Goal: Information Seeking & Learning: Check status

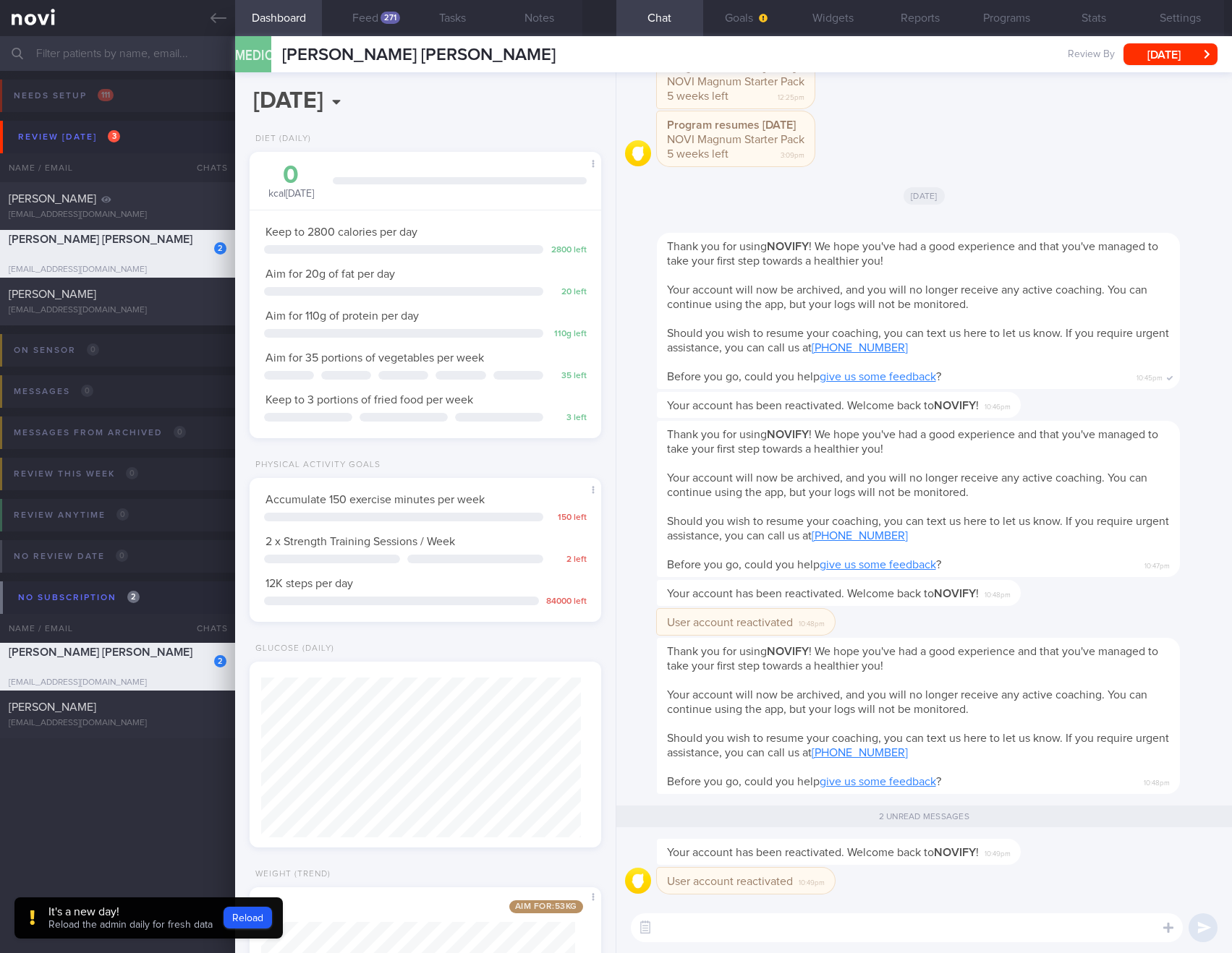
scroll to position [157, 315]
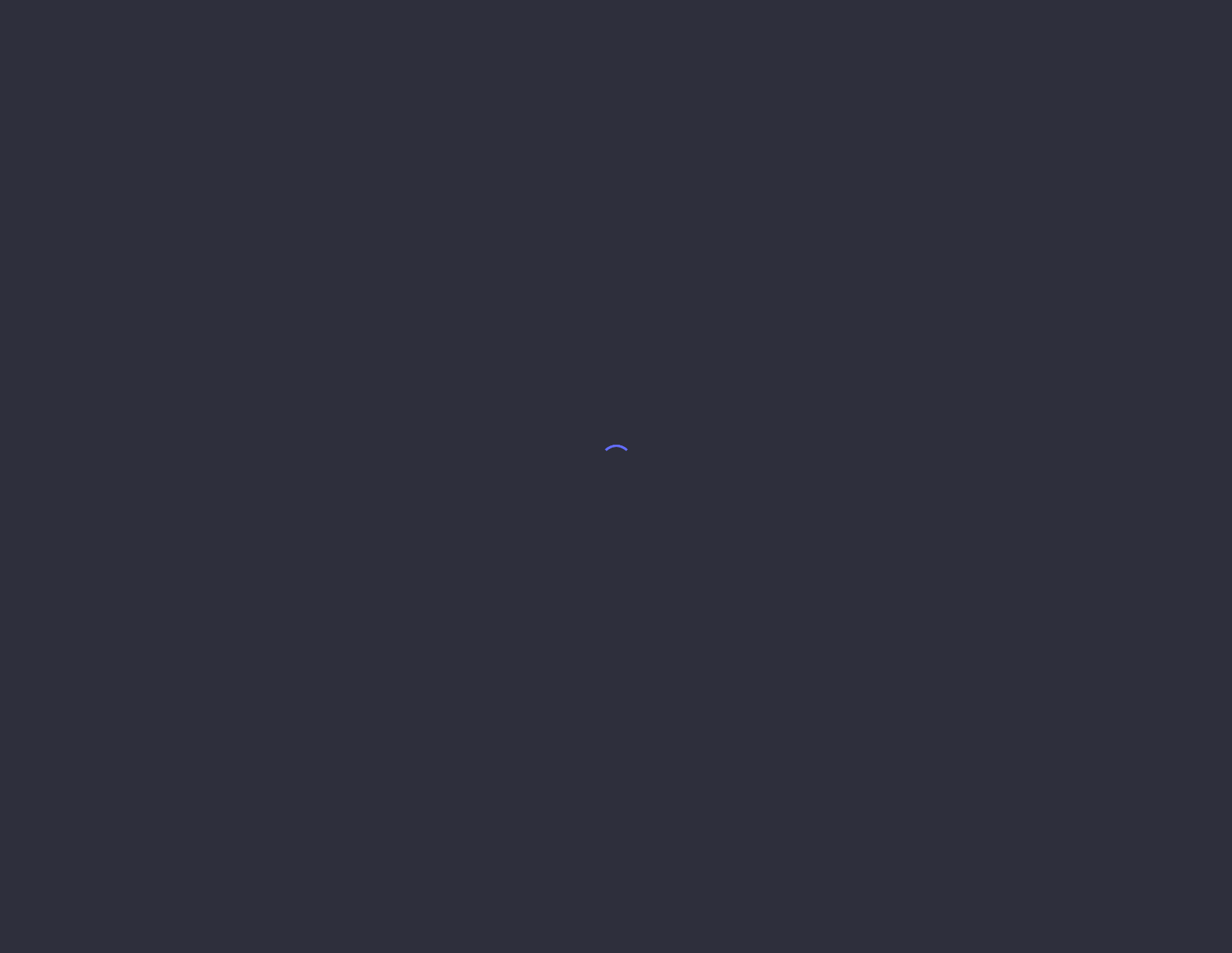
select select "9"
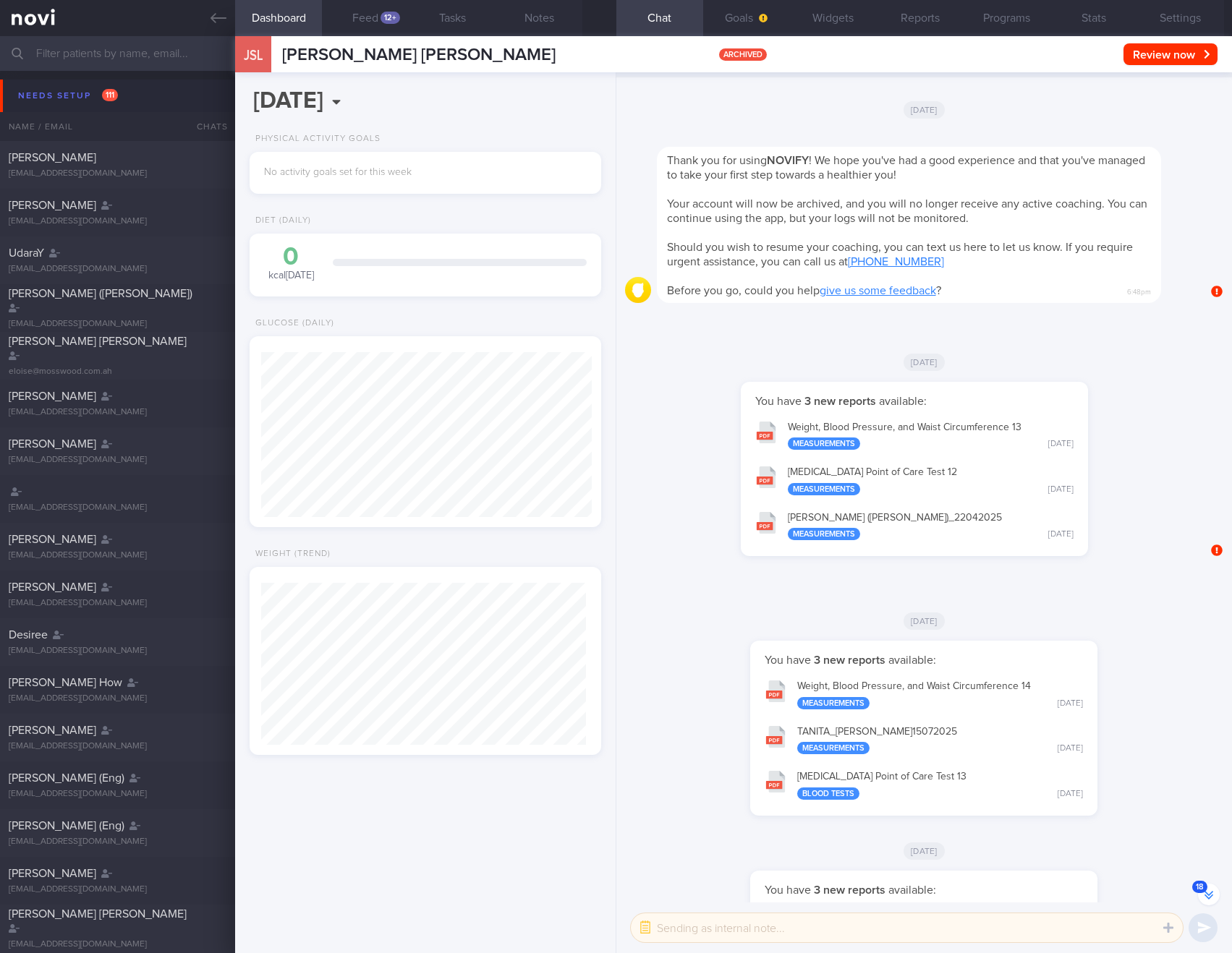
scroll to position [165, 331]
click at [942, 22] on button "Reports" at bounding box center [920, 18] width 87 height 36
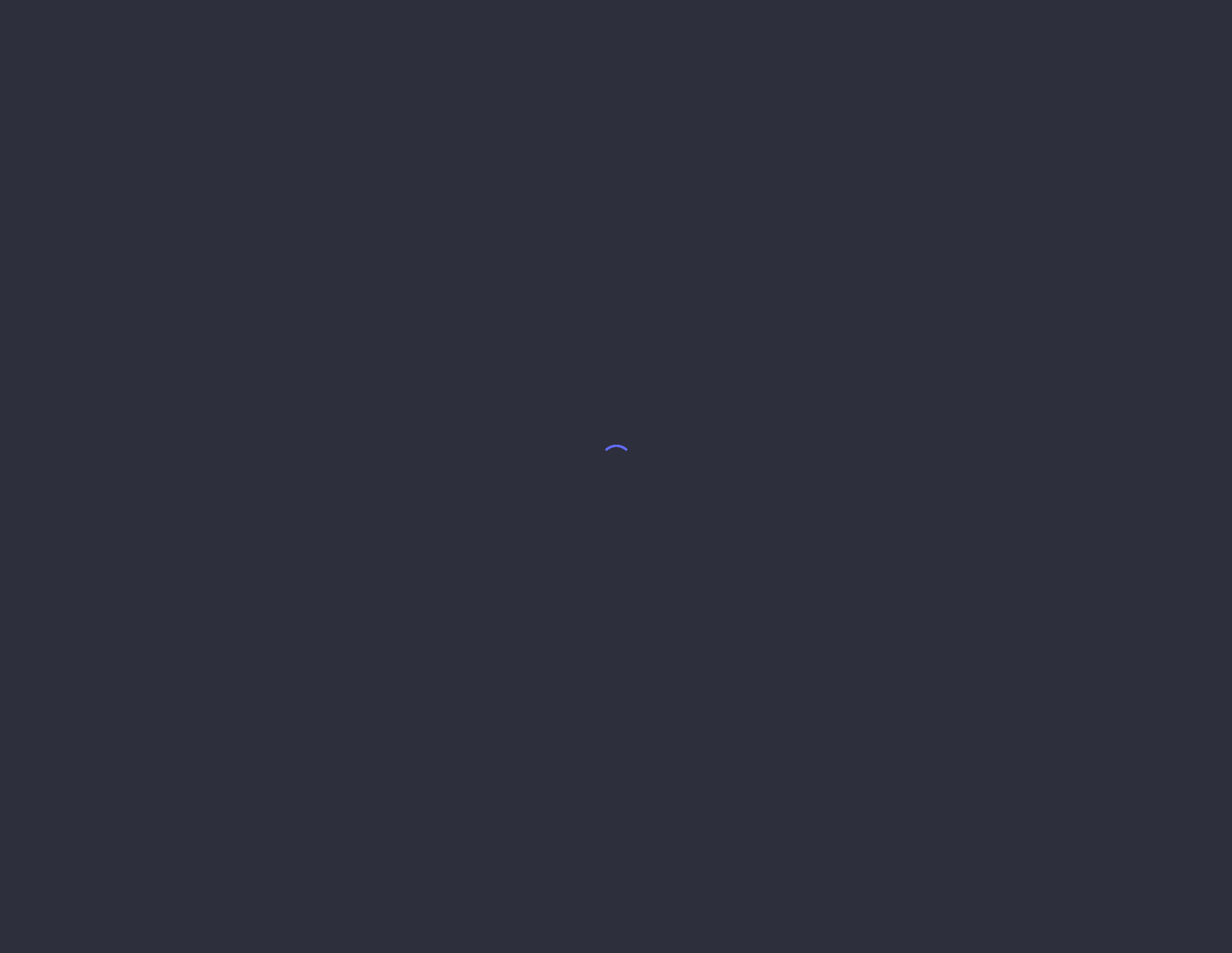
select select "9"
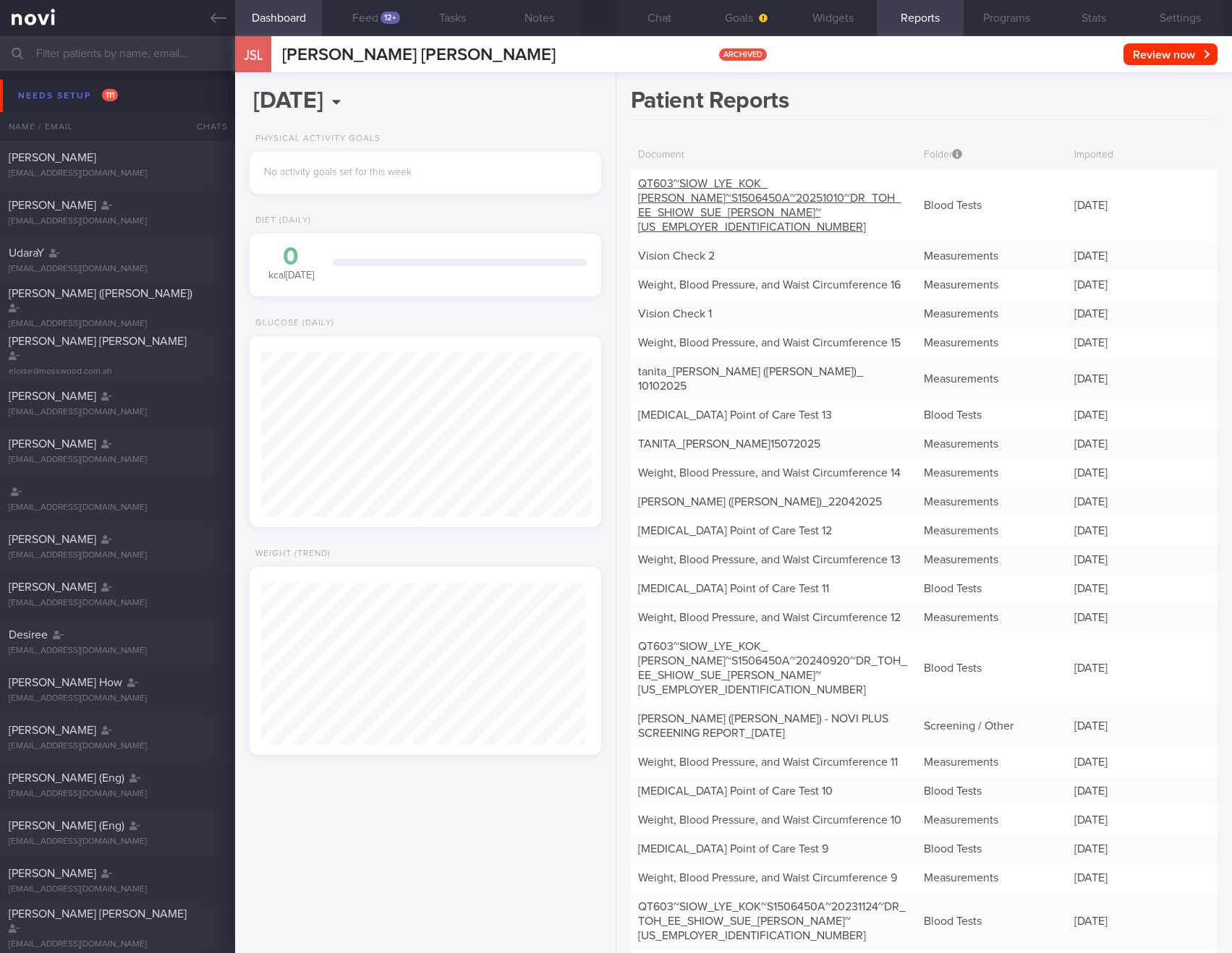
scroll to position [165, 331]
click at [759, 208] on link "QT603~SIOW_ LYE_ KOK_ JASON~S1506450A~20251010~DR_ TOH_ EE_ SHIOW_ SUE_ ANNE~25…" at bounding box center [769, 205] width 263 height 55
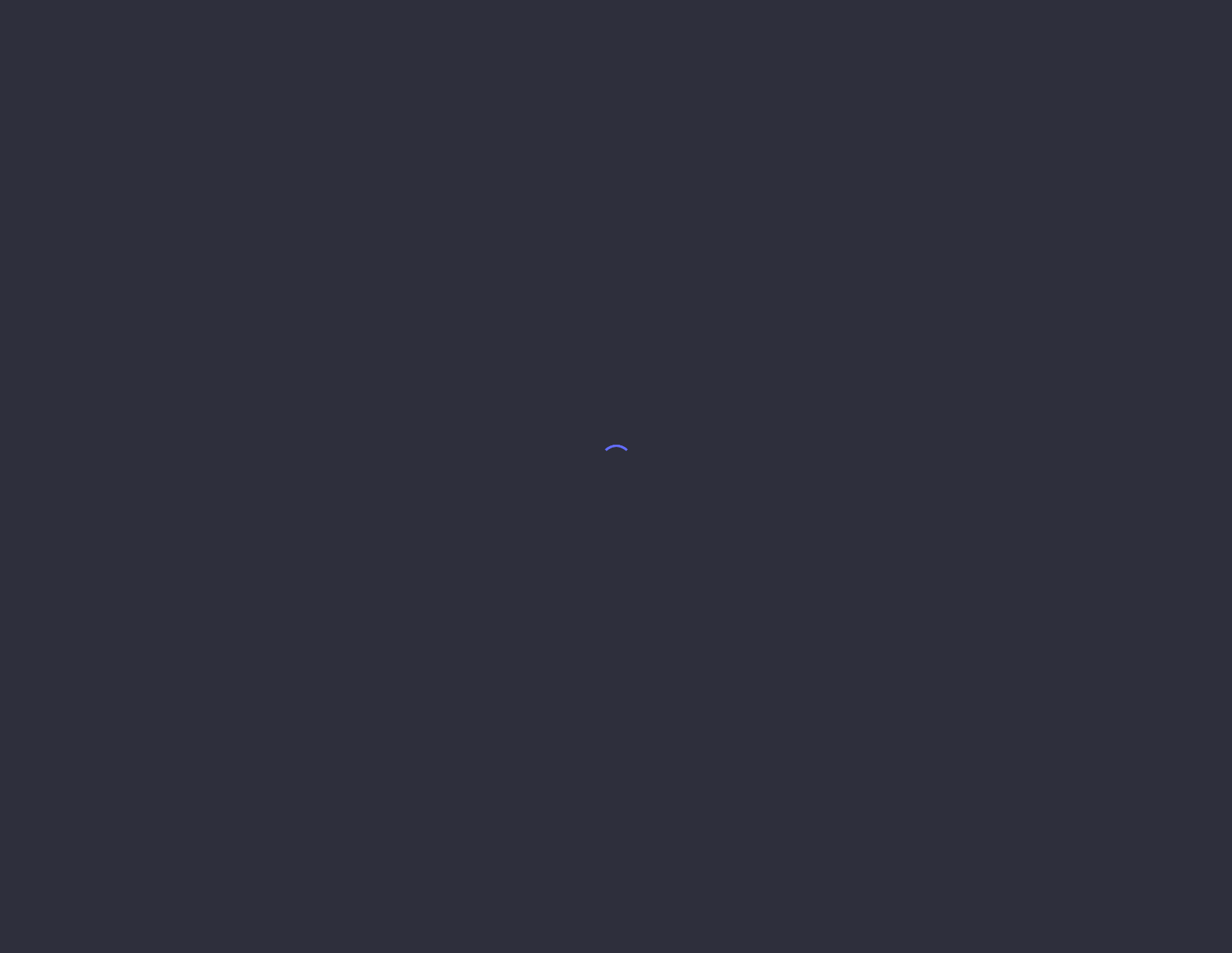
select select "9"
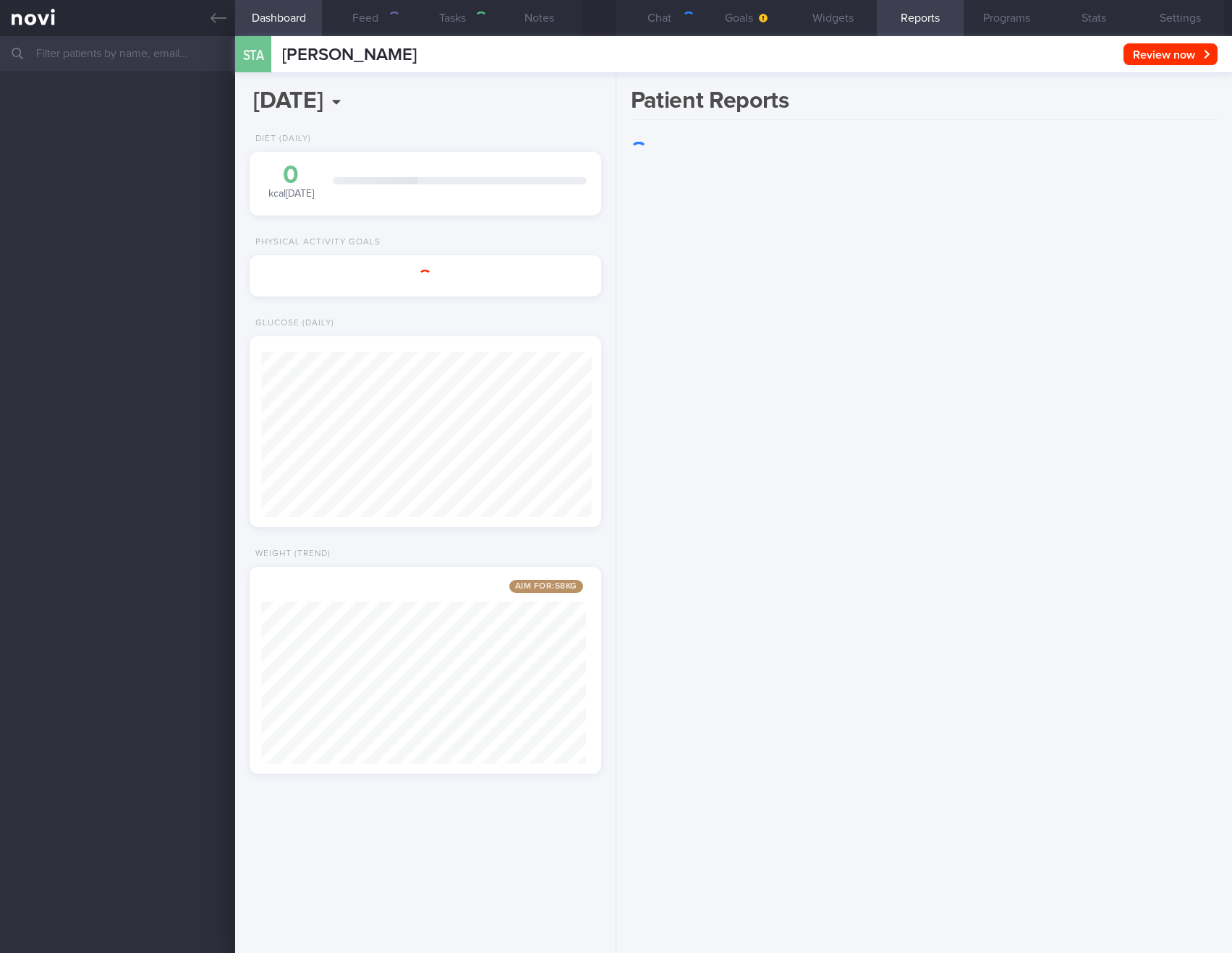
scroll to position [177, 315]
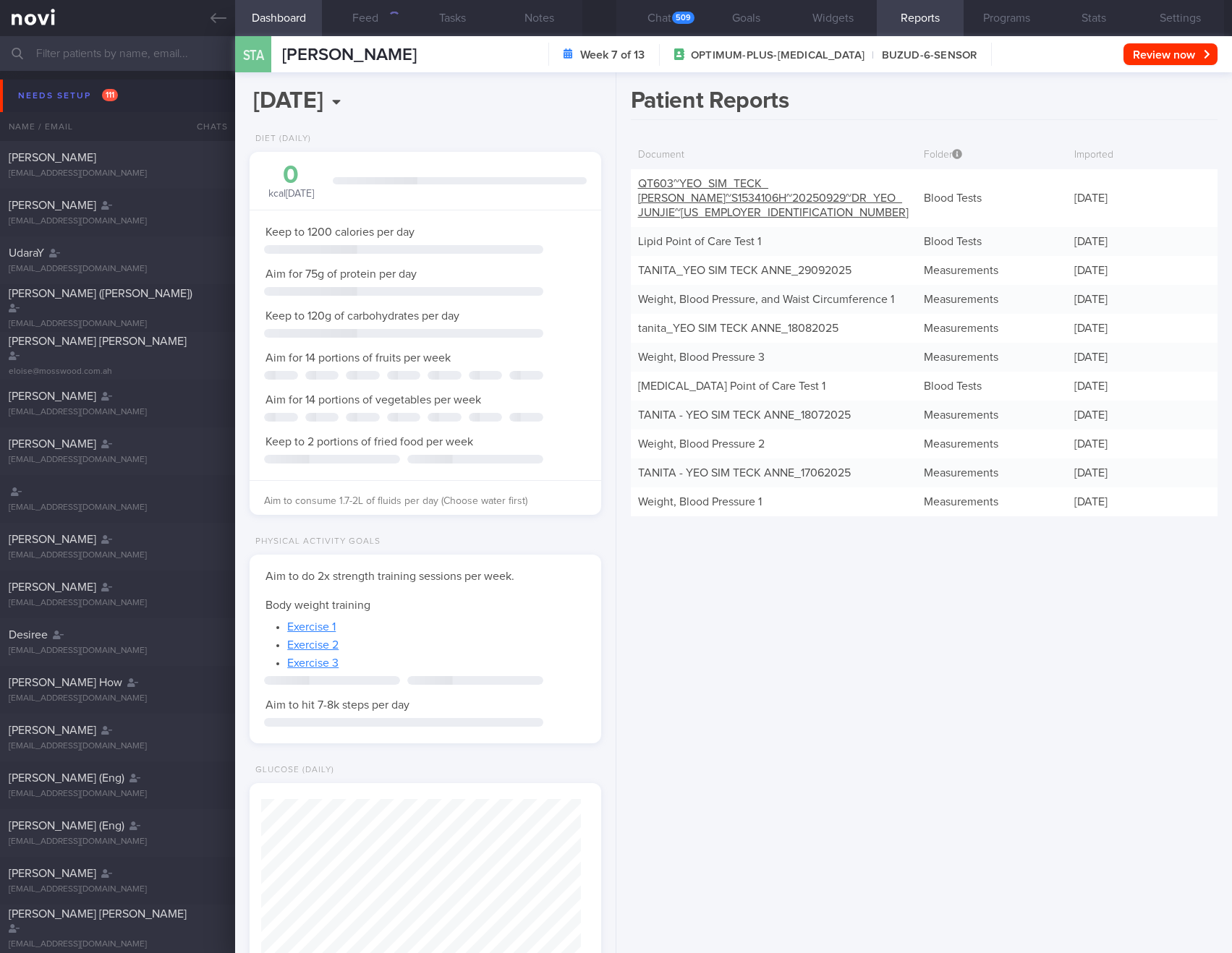
click at [768, 204] on div "QT603~YEO_ SIM_ TECK_ ANNE~S1534106H~20250929~DR_ YEO_ JUNJIE~25-4469142" at bounding box center [774, 198] width 286 height 58
click at [735, 198] on link "QT603~YEO_ SIM_ TECK_ ANNE~S1534106H~20250929~DR_ YEO_ JUNJIE~25-4469142" at bounding box center [773, 198] width 271 height 41
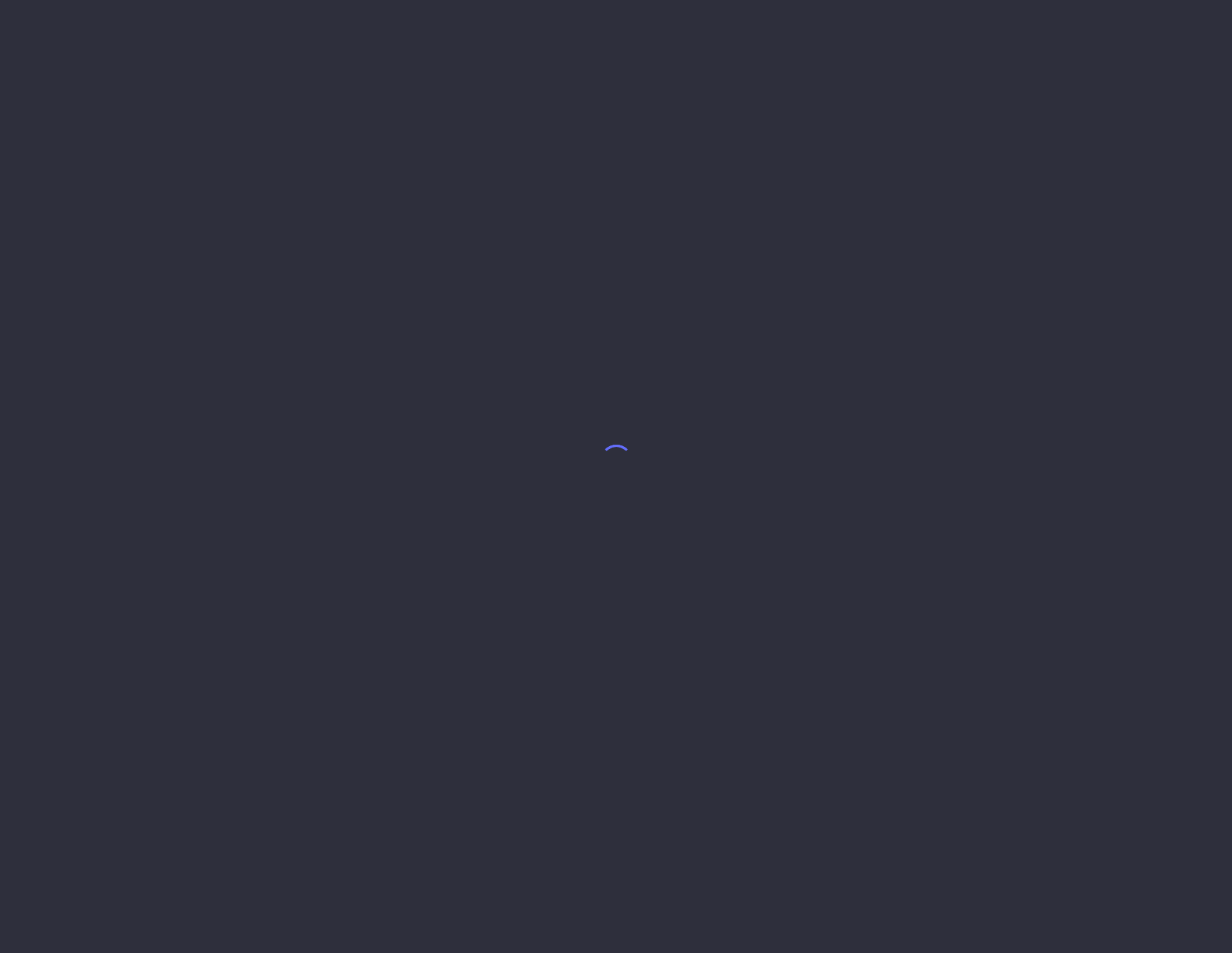
select select "9"
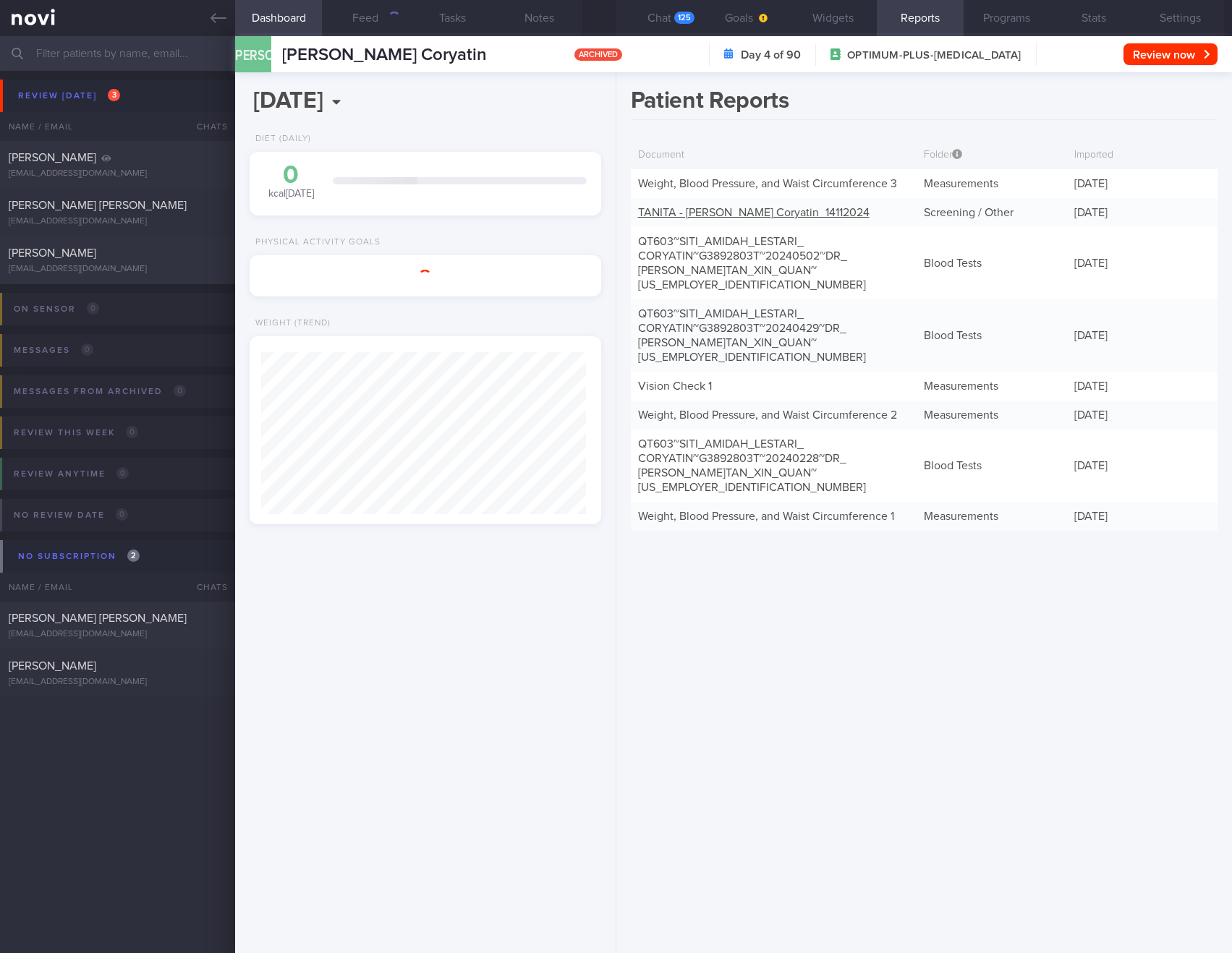
scroll to position [183, 326]
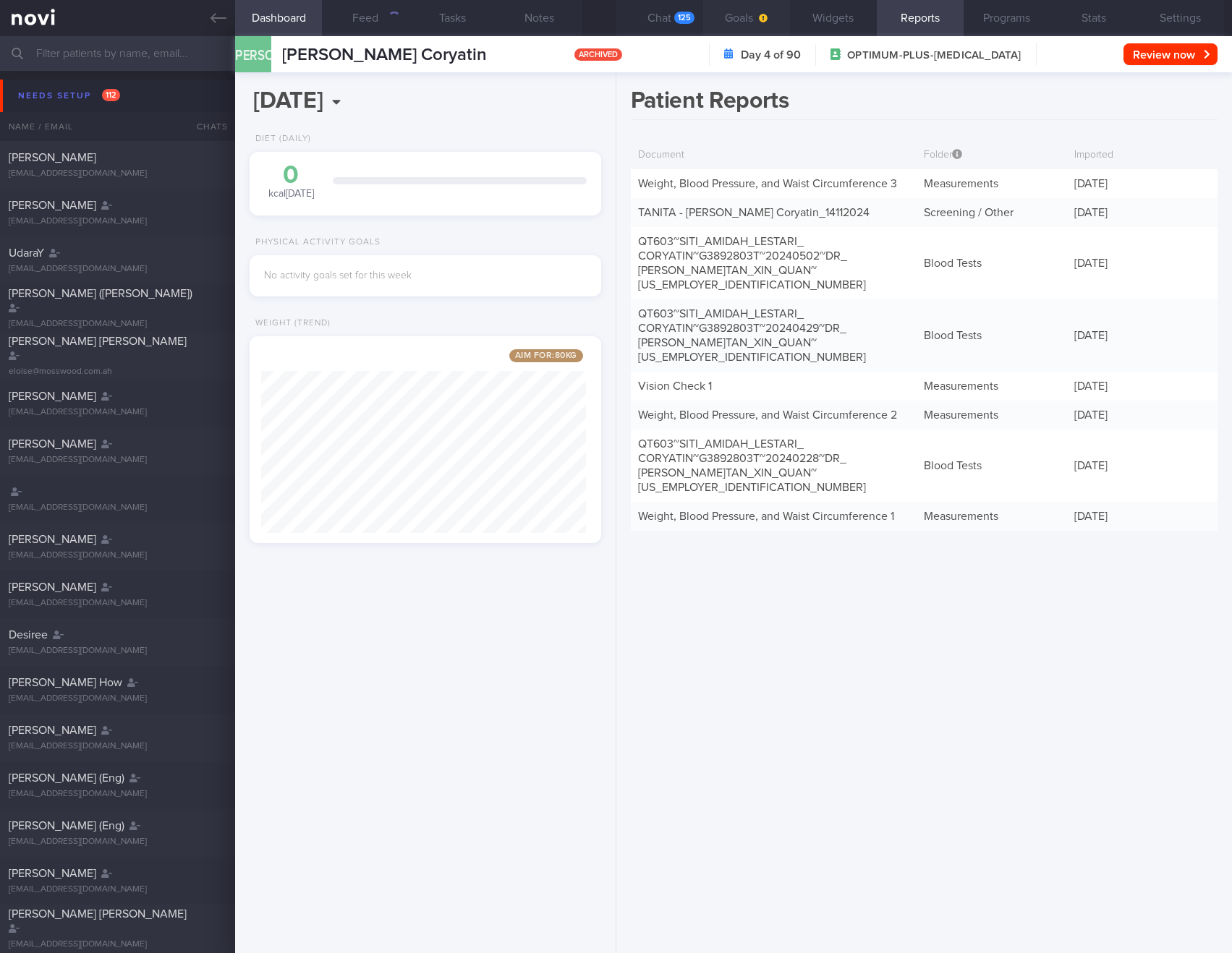
click at [756, 23] on span "button" at bounding box center [762, 18] width 12 height 12
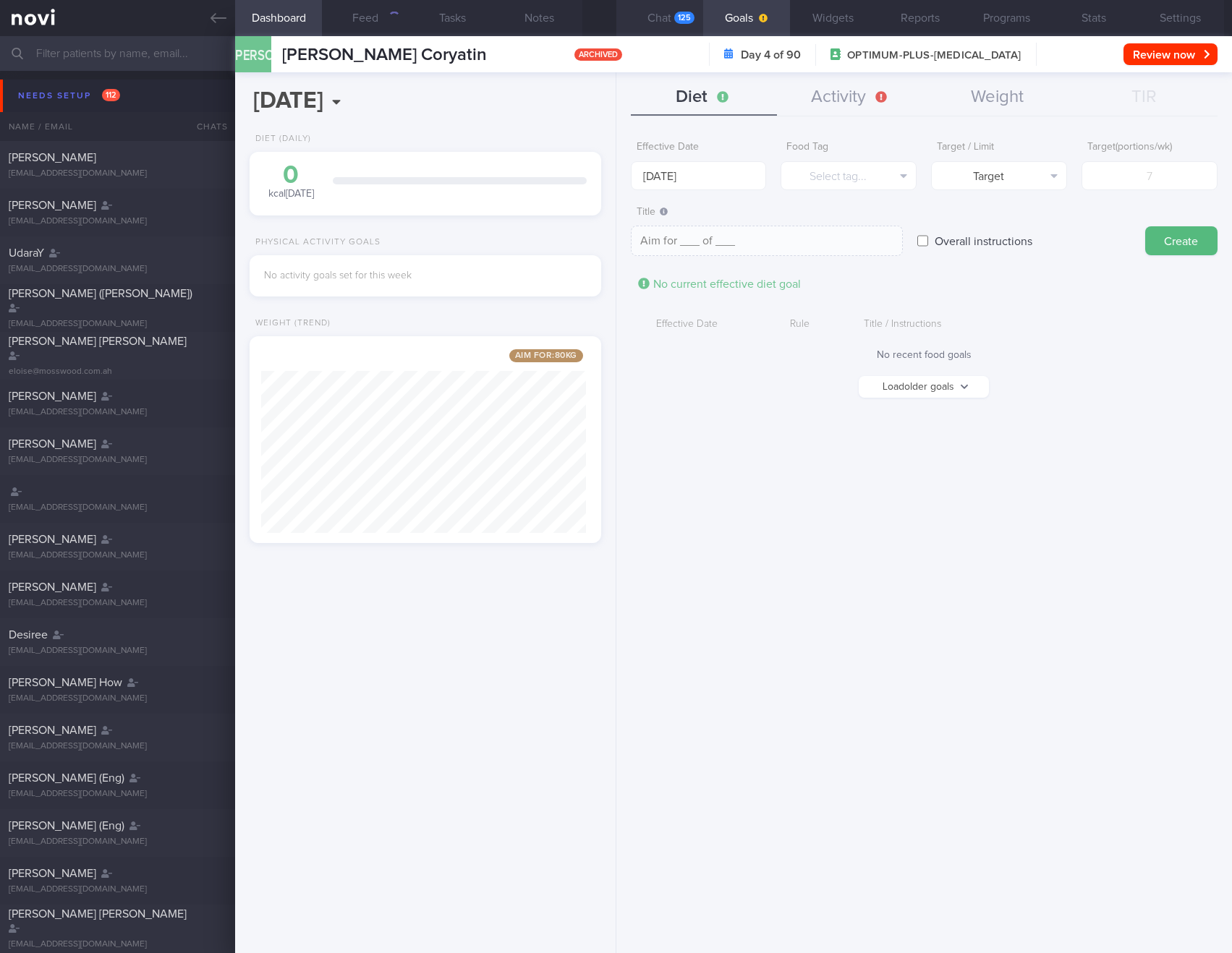
click at [649, 19] on button "Chat 125" at bounding box center [659, 18] width 87 height 36
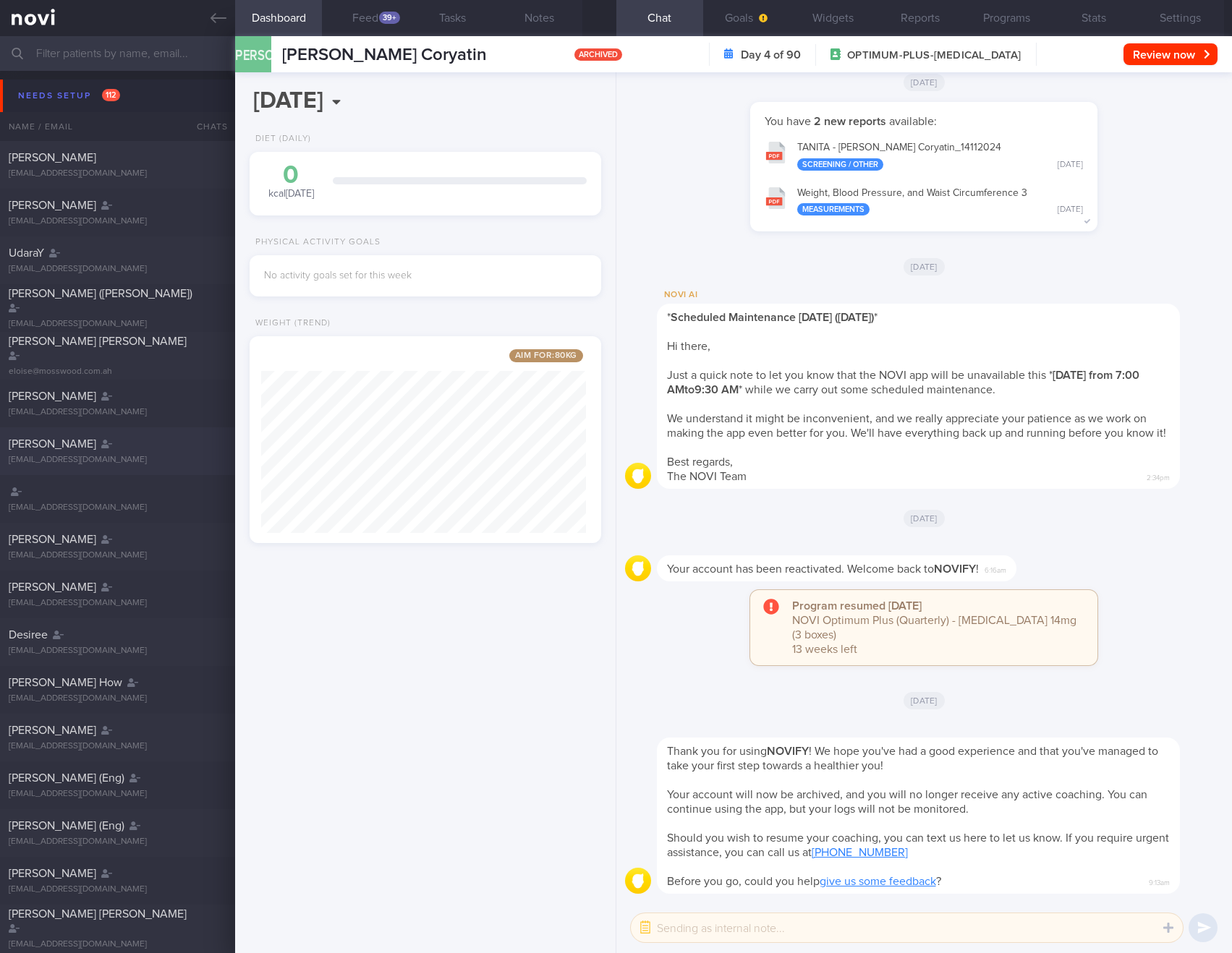
scroll to position [183, 326]
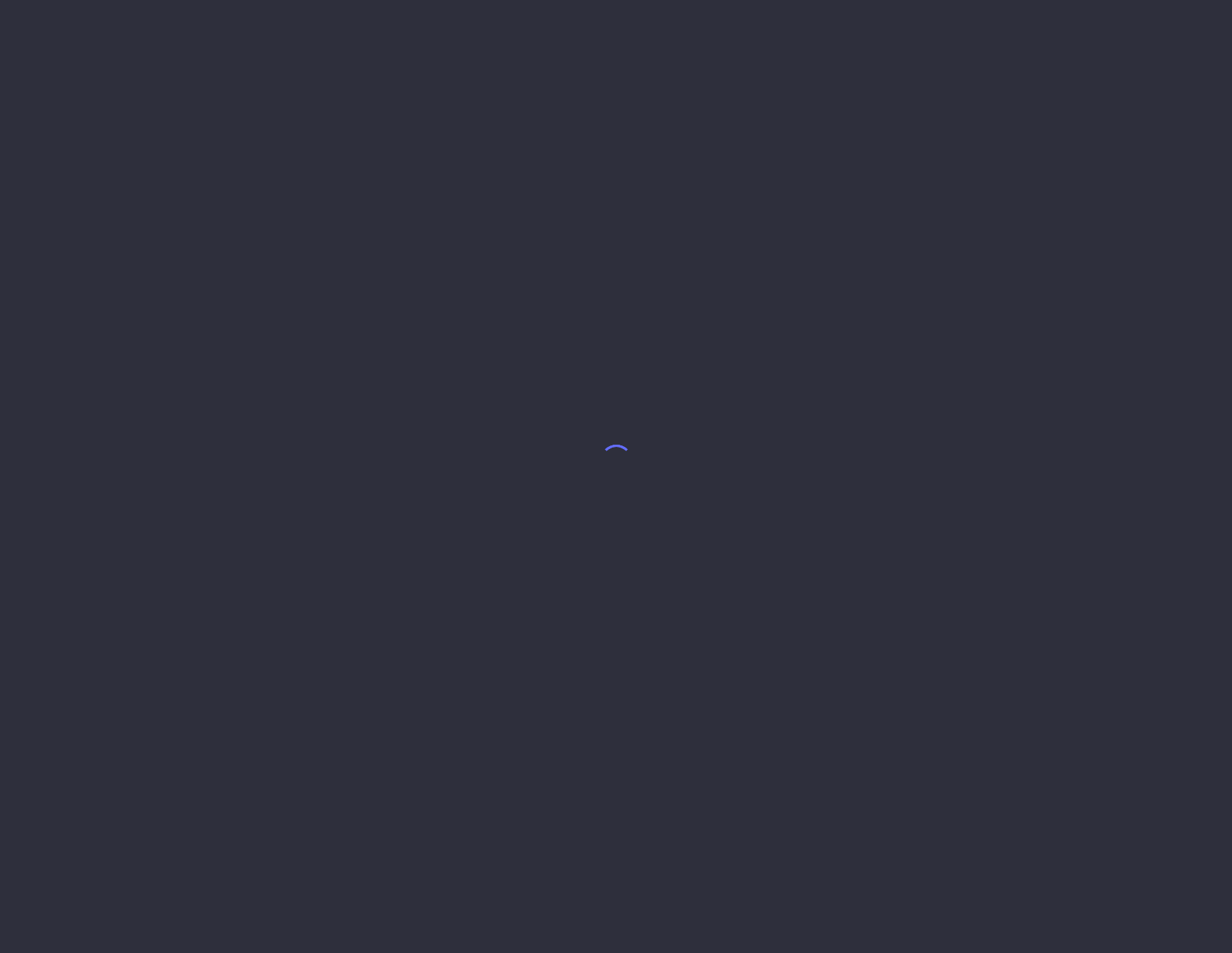
select select "9"
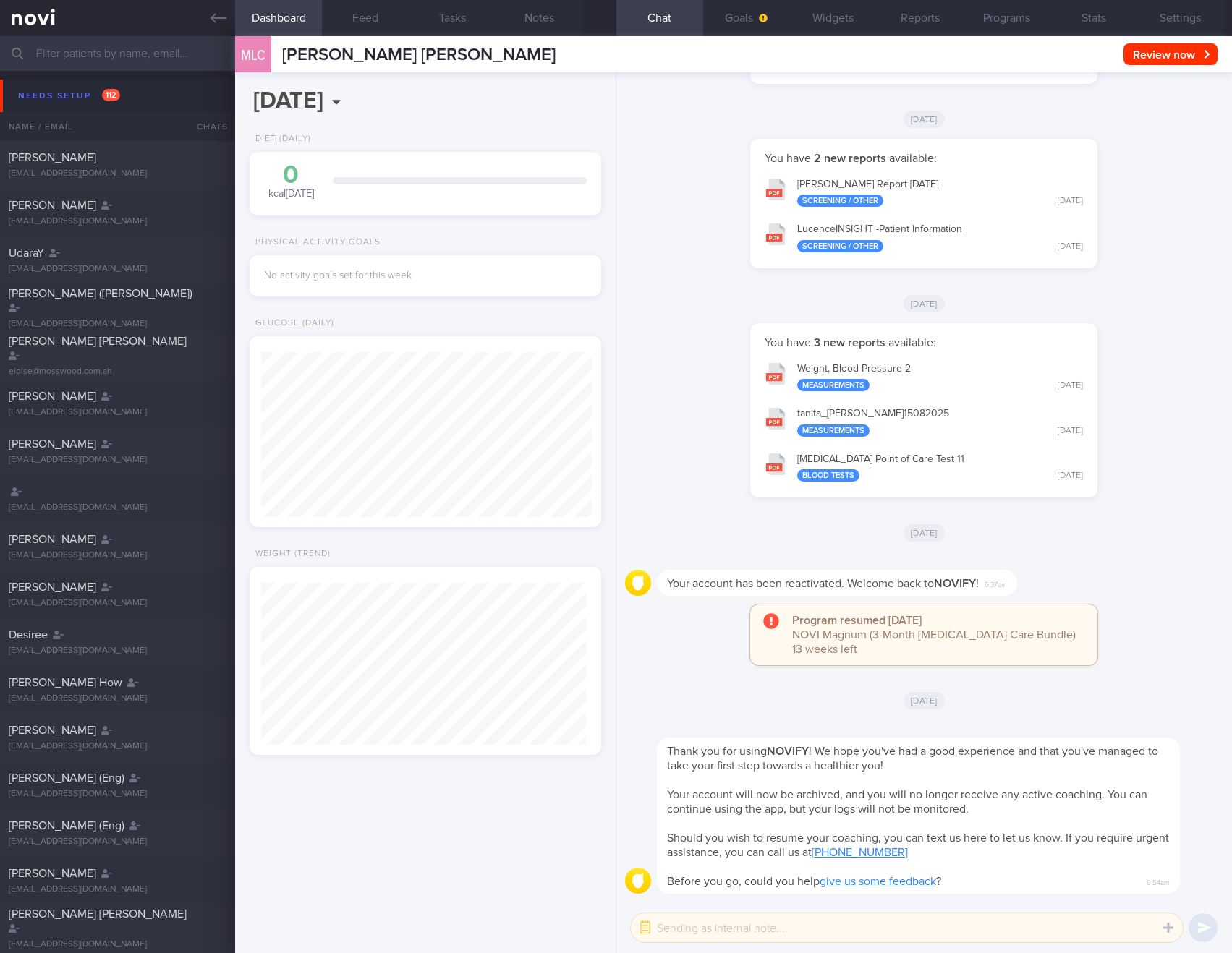
click at [669, 697] on div "[DATE]" at bounding box center [924, 701] width 598 height 41
